Goal: Find specific page/section: Find specific page/section

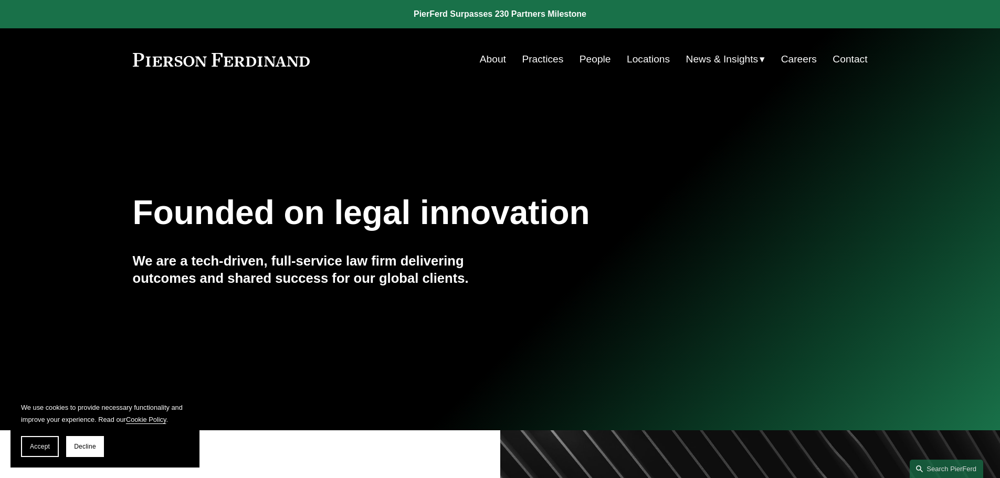
click at [543, 63] on link "Practices" at bounding box center [542, 59] width 41 height 20
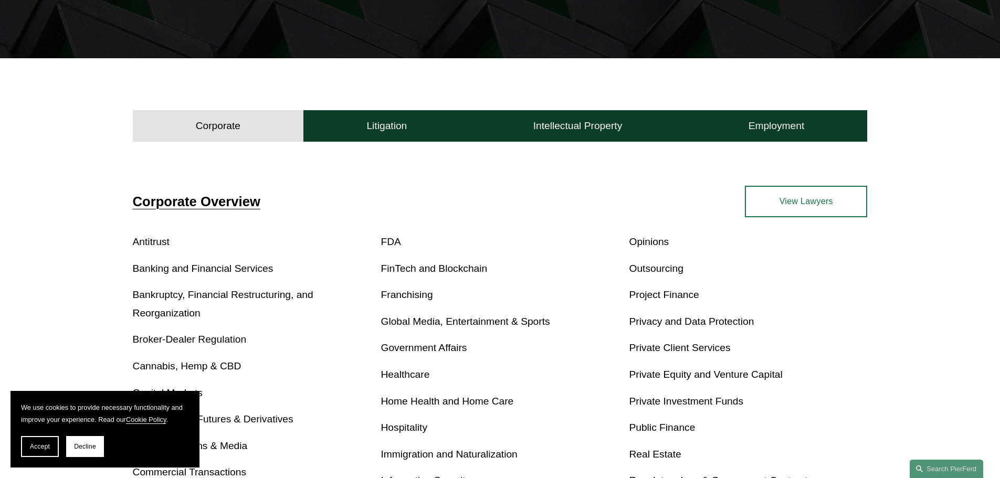
scroll to position [259, 0]
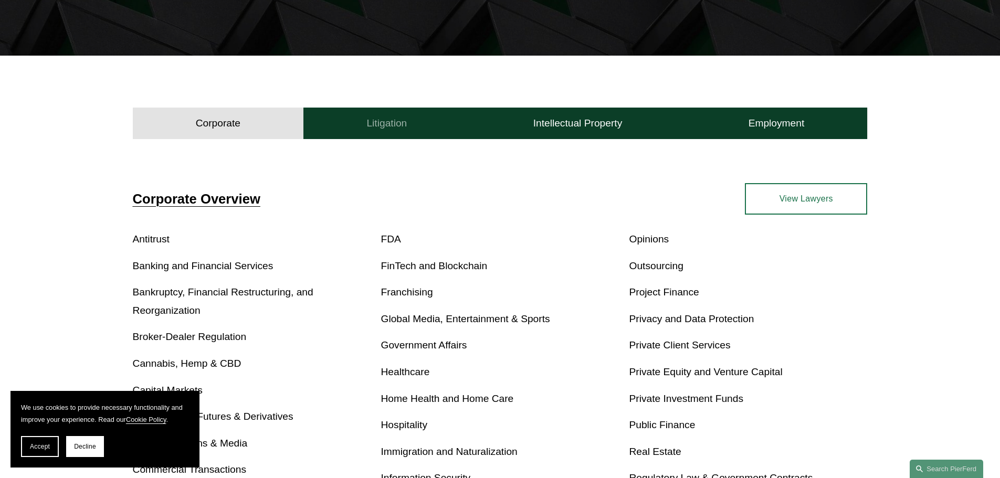
click at [404, 131] on button "Litigation" at bounding box center [386, 123] width 166 height 31
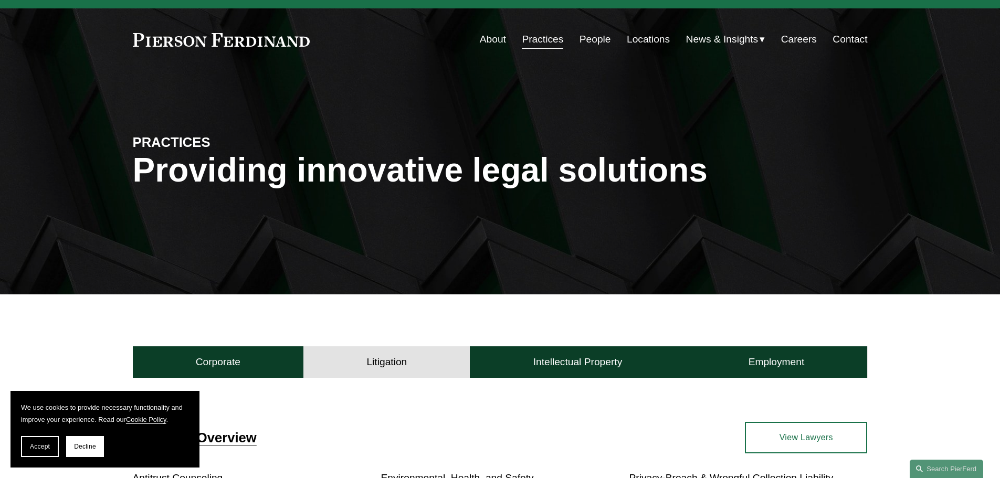
scroll to position [0, 0]
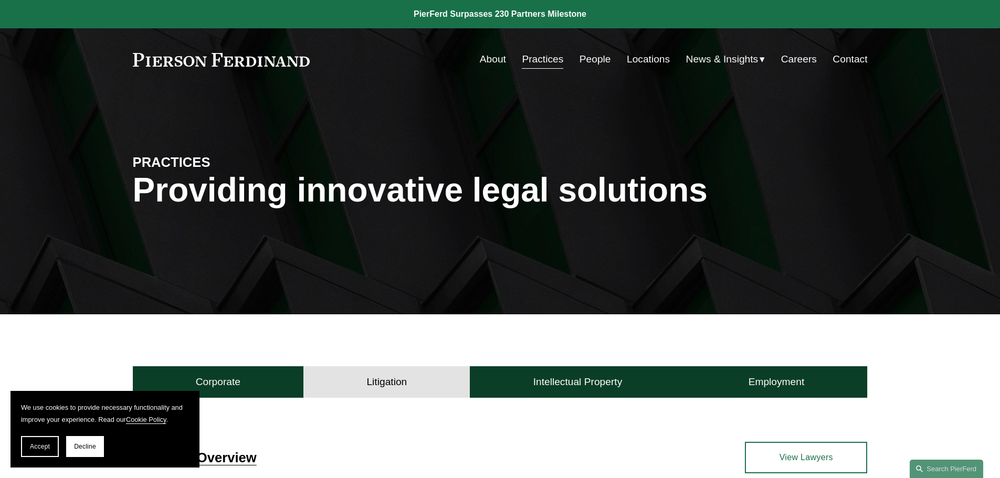
click at [586, 54] on link "People" at bounding box center [595, 59] width 31 height 20
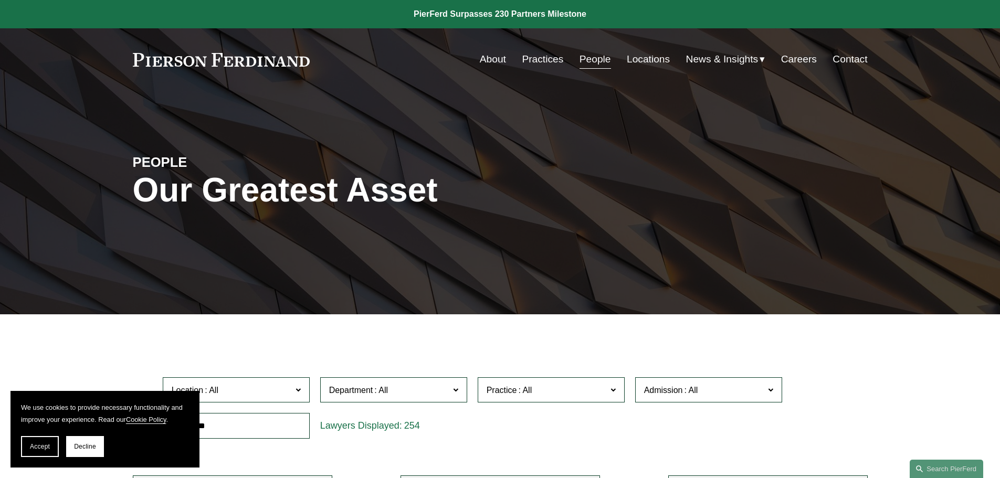
click at [454, 392] on span at bounding box center [455, 390] width 5 height 14
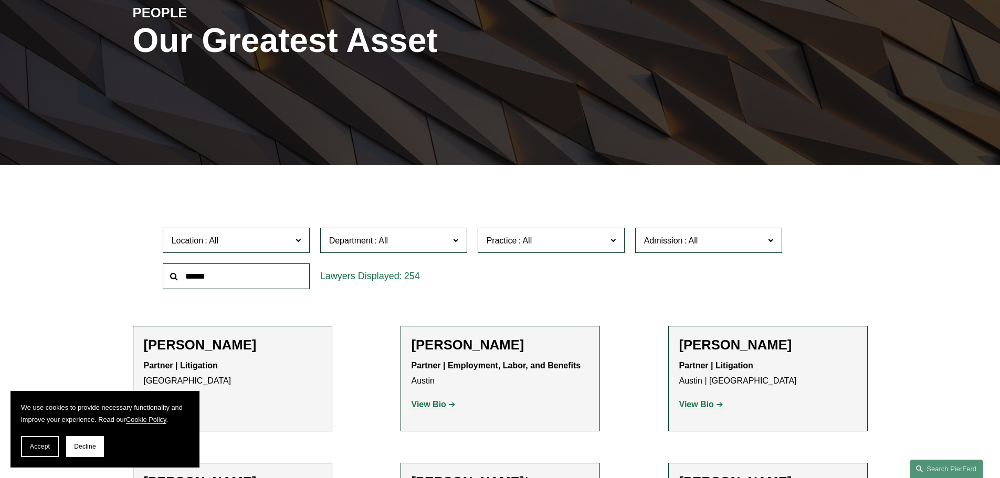
scroll to position [180, 0]
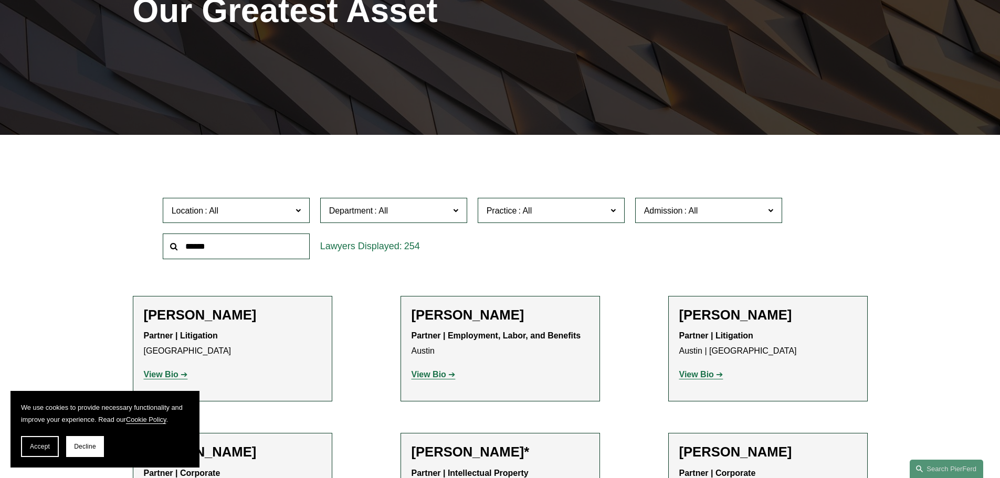
click at [0, 0] on link "Litigation" at bounding box center [0, 0] width 0 height 0
click at [28, 448] on button "Accept" at bounding box center [40, 446] width 38 height 21
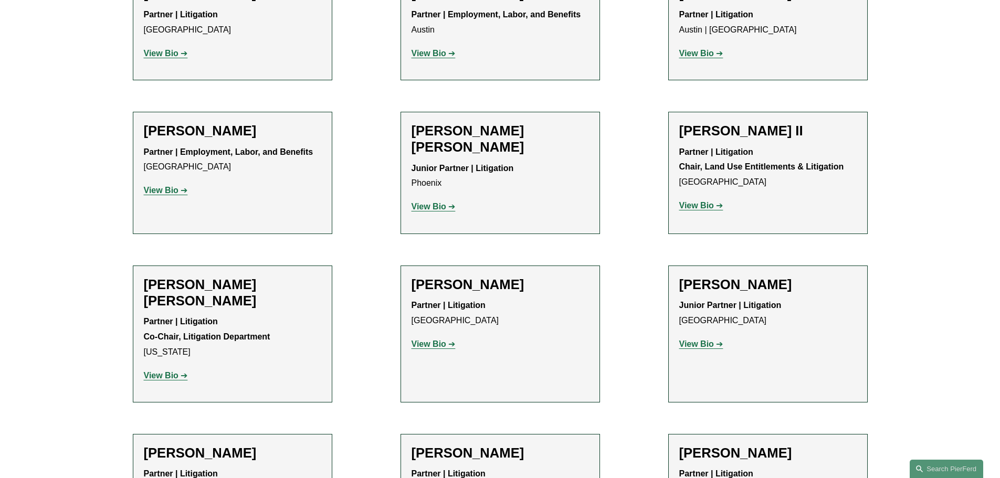
scroll to position [377, 0]
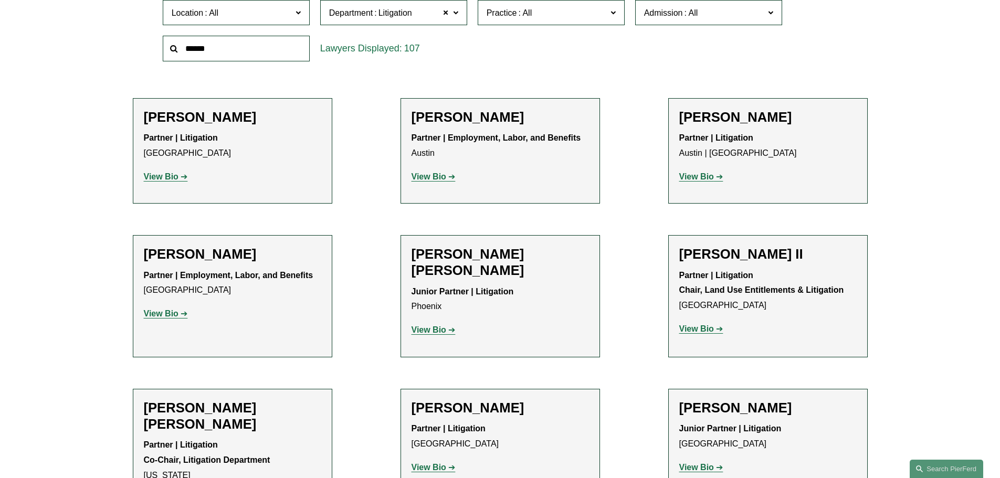
drag, startPoint x: 1000, startPoint y: 66, endPoint x: 1000, endPoint y: 75, distance: 9.5
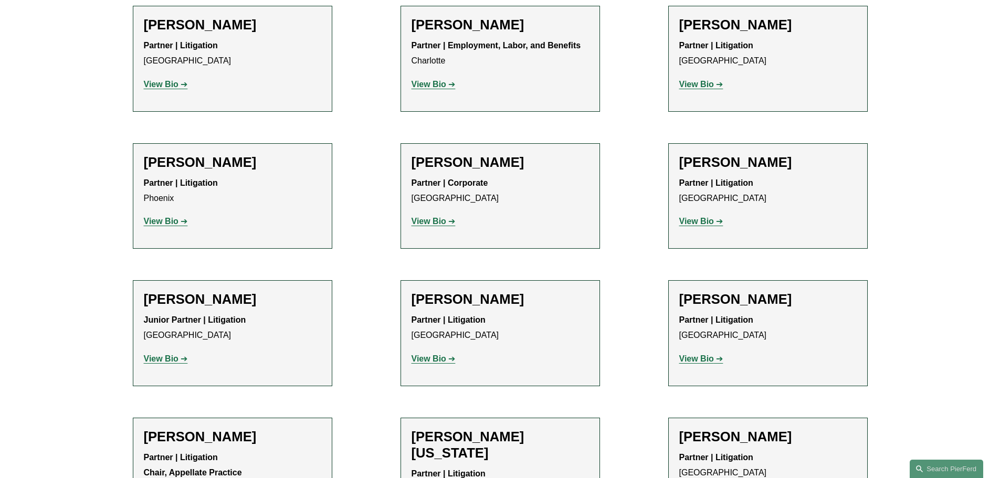
scroll to position [5411, 0]
